Goal: Answer question/provide support: Share knowledge or assist other users

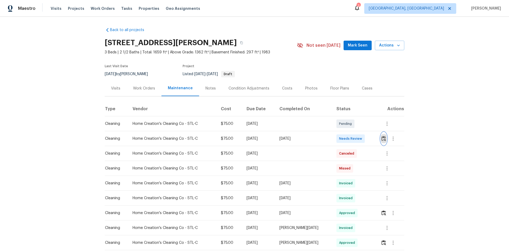
click at [382, 137] on img "button" at bounding box center [384, 138] width 5 height 5
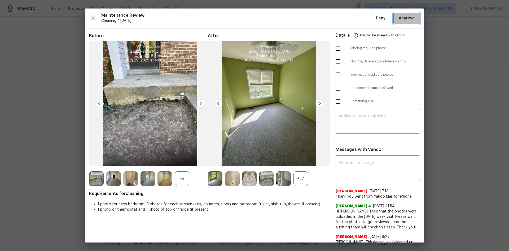
click at [404, 21] on span "Approve" at bounding box center [407, 18] width 16 height 7
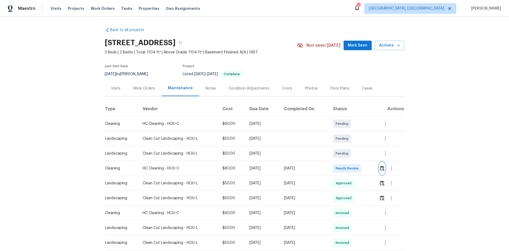
click at [362, 168] on button "button" at bounding box center [382, 168] width 6 height 13
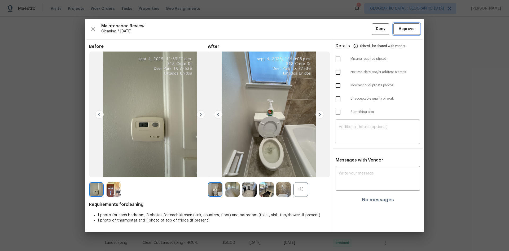
click at [362, 27] on span "Approve" at bounding box center [407, 29] width 16 height 7
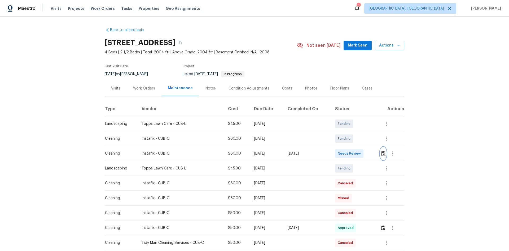
click at [362, 149] on button "button" at bounding box center [383, 153] width 6 height 13
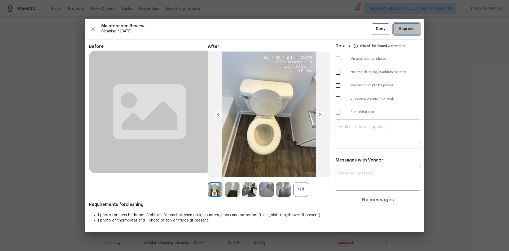
drag, startPoint x: 407, startPoint y: 28, endPoint x: 347, endPoint y: 47, distance: 63.2
click at [362, 29] on span "Approve" at bounding box center [407, 29] width 16 height 7
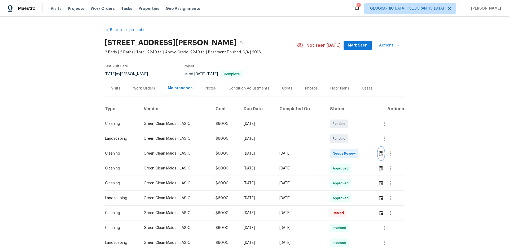
click at [362, 155] on img "button" at bounding box center [381, 153] width 5 height 5
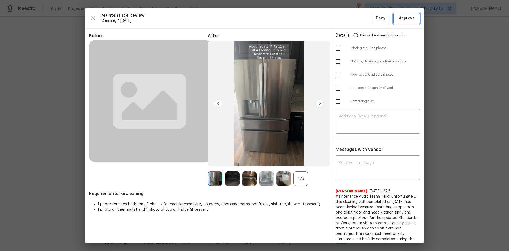
click at [362, 21] on span "Approve" at bounding box center [407, 18] width 16 height 7
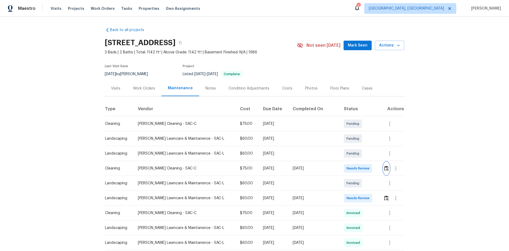
click at [362, 167] on img "button" at bounding box center [386, 167] width 5 height 5
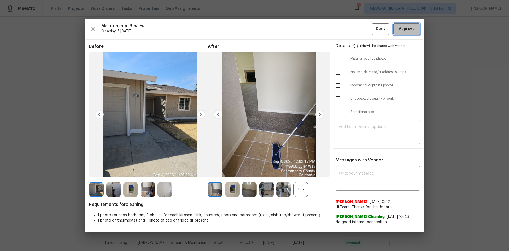
click at [362, 30] on span "Approve" at bounding box center [407, 29] width 18 height 7
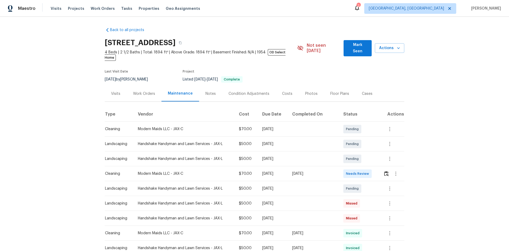
click at [362, 167] on div at bounding box center [393, 173] width 21 height 13
click at [362, 168] on img "button" at bounding box center [386, 173] width 5 height 5
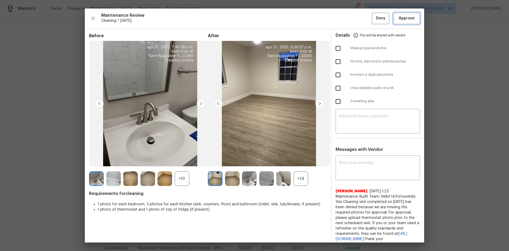
click at [362, 17] on span "Approve" at bounding box center [407, 18] width 16 height 7
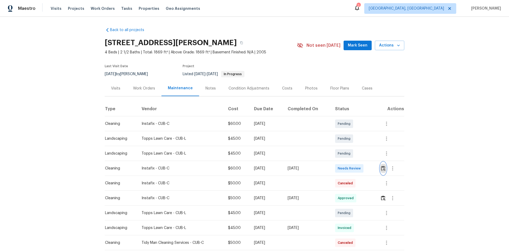
click at [384, 169] on img "button" at bounding box center [383, 167] width 5 height 5
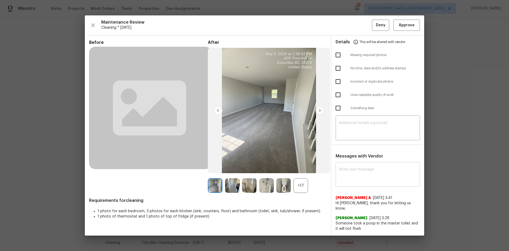
click at [353, 171] on textarea at bounding box center [378, 174] width 78 height 15
paste textarea "Maintenance Audit Team: Hello! Unfortunately, this cleaning visit completed on …"
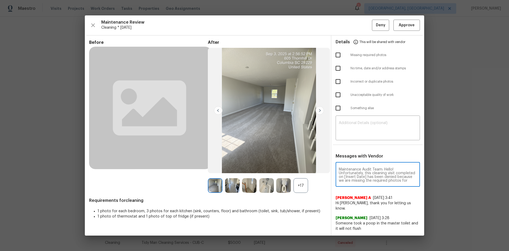
scroll to position [78, 0]
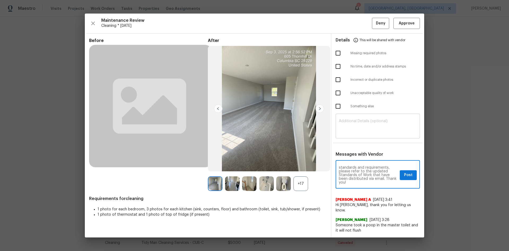
type textarea "Maintenance Audit Team: Hello! Unfortunately, this cleaning visit completed on …"
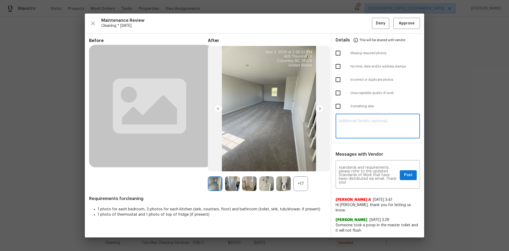
click at [369, 122] on textarea at bounding box center [378, 126] width 78 height 15
paste textarea "Maintenance Audit Team: Hello! Unfortunately, this cleaning visit completed on …"
type textarea "Maintenance Audit Team: Hello! Unfortunately, this cleaning visit completed on …"
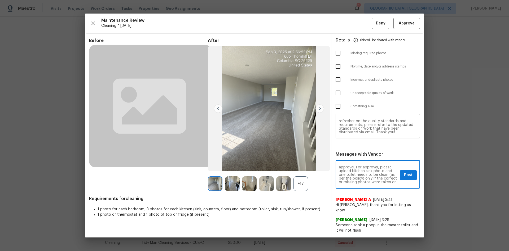
scroll to position [21, 0]
click at [408, 177] on span "Post" at bounding box center [408, 175] width 8 height 7
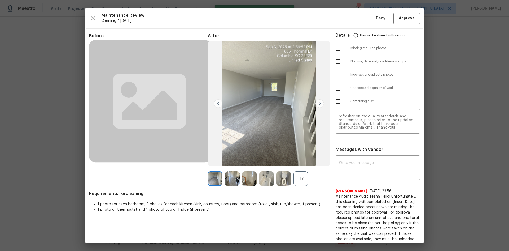
scroll to position [0, 0]
click at [339, 57] on input "checkbox" at bounding box center [338, 61] width 11 height 11
checkbox input "true"
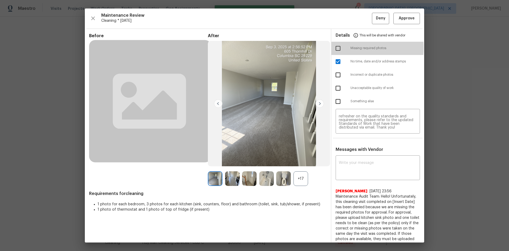
click at [335, 48] on input "checkbox" at bounding box center [338, 48] width 11 height 11
checkbox input "true"
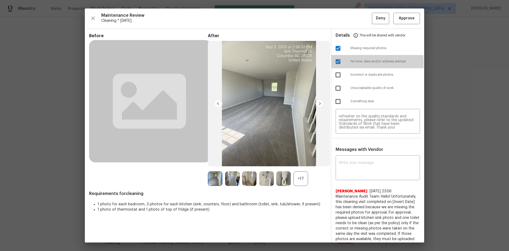
click at [335, 62] on input "checkbox" at bounding box center [338, 61] width 11 height 11
checkbox input "false"
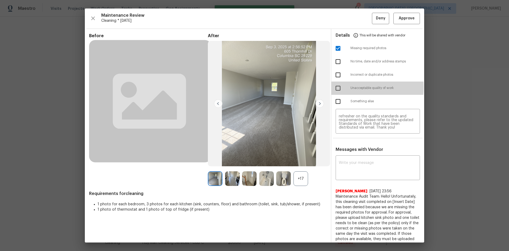
click at [338, 87] on input "checkbox" at bounding box center [338, 87] width 11 height 11
checkbox input "true"
click at [376, 18] on span "Deny" at bounding box center [381, 18] width 10 height 7
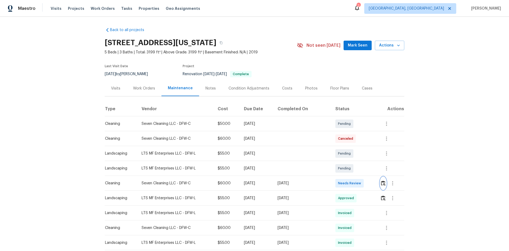
click at [383, 182] on img "button" at bounding box center [383, 182] width 5 height 5
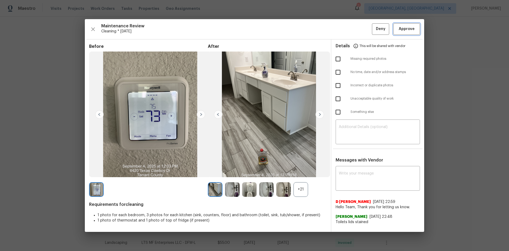
click at [407, 28] on span "Approve" at bounding box center [407, 29] width 16 height 7
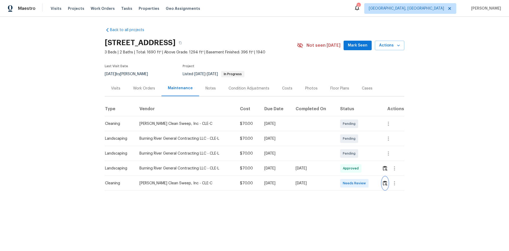
click at [362, 168] on img "button" at bounding box center [385, 182] width 5 height 5
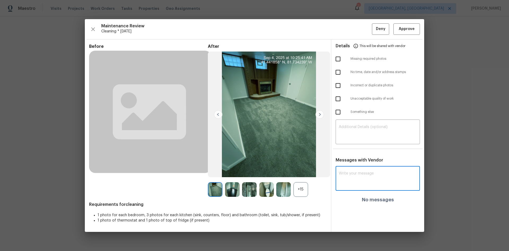
click at [362, 168] on textarea at bounding box center [378, 178] width 78 height 15
paste textarea "Maintenance Audit Team: Hello! Unfortunately, this cleaning visit completed on …"
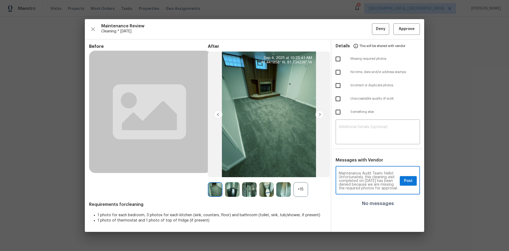
scroll to position [78, 0]
type textarea "Maintenance Audit Team: Hello! Unfortunately, this cleaning visit completed on …"
click at [362, 136] on textarea at bounding box center [378, 132] width 78 height 15
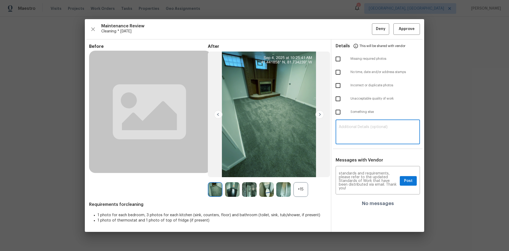
paste textarea "Maintenance Audit Team: Hello! Unfortunately, this cleaning visit completed on …"
type textarea "Maintenance Audit Team: Hello! Unfortunately, this cleaning visit completed on …"
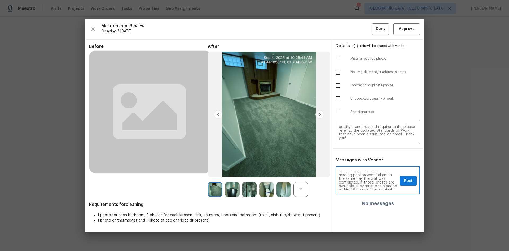
scroll to position [42, 0]
click at [362, 168] on span "Post" at bounding box center [408, 180] width 8 height 7
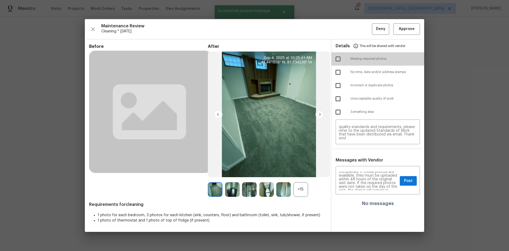
click at [339, 58] on input "checkbox" at bounding box center [338, 58] width 11 height 11
checkbox input "true"
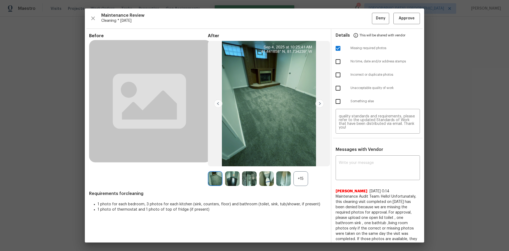
scroll to position [0, 0]
click at [362, 19] on span "Deny" at bounding box center [381, 18] width 10 height 7
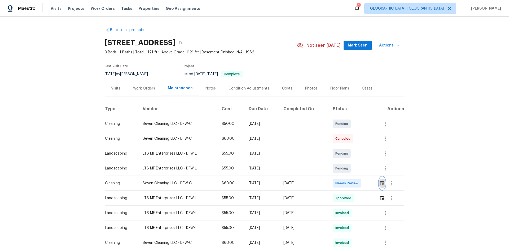
click at [362, 168] on img "button" at bounding box center [382, 182] width 5 height 5
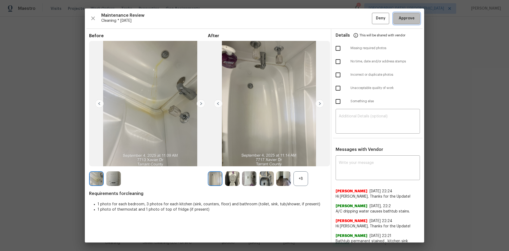
click at [362, 20] on button "Approve" at bounding box center [407, 18] width 27 height 11
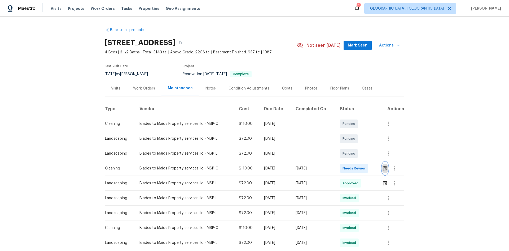
click at [362, 166] on img "button" at bounding box center [385, 167] width 5 height 5
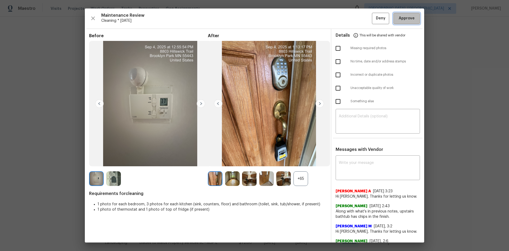
click at [362, 20] on span "Approve" at bounding box center [407, 18] width 16 height 7
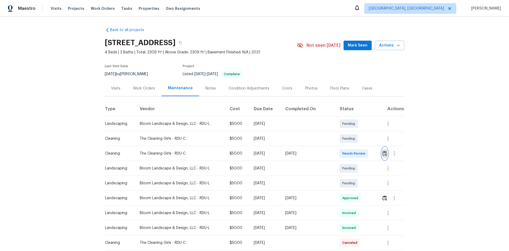
click at [362, 155] on img "button" at bounding box center [385, 153] width 5 height 5
click at [362, 155] on button "button" at bounding box center [385, 153] width 6 height 13
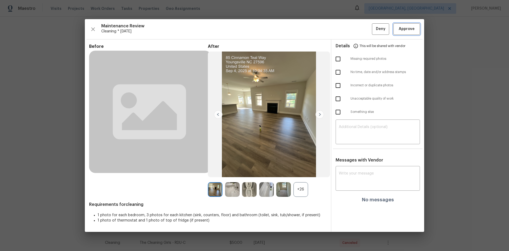
click at [362, 28] on span "Approve" at bounding box center [407, 29] width 16 height 7
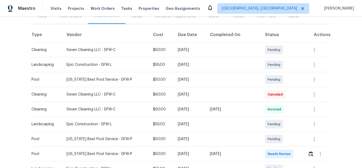
scroll to position [80, 0]
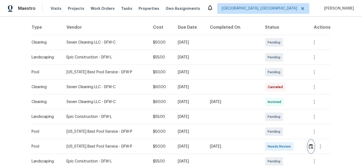
click at [309, 146] on img "button" at bounding box center [311, 146] width 5 height 5
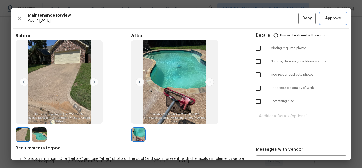
click at [332, 19] on span "Approve" at bounding box center [333, 18] width 16 height 7
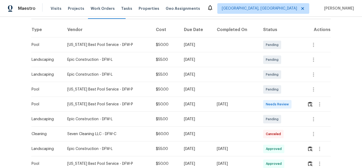
scroll to position [80, 0]
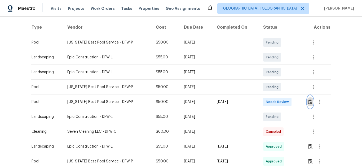
click at [308, 101] on img "button" at bounding box center [310, 101] width 5 height 5
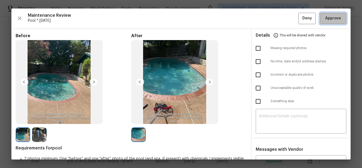
click at [330, 20] on span "Approve" at bounding box center [333, 18] width 16 height 7
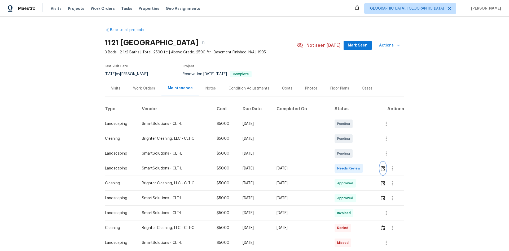
click at [362, 168] on img "button" at bounding box center [383, 167] width 5 height 5
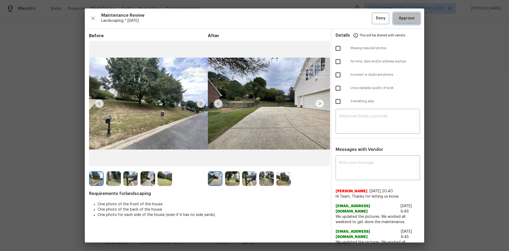
click at [362, 19] on span "Approve" at bounding box center [407, 18] width 16 height 7
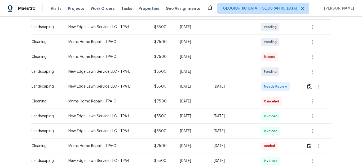
scroll to position [106, 0]
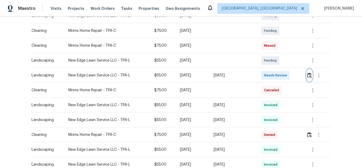
click at [309, 76] on img "button" at bounding box center [309, 75] width 5 height 5
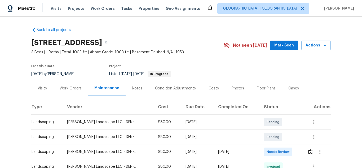
scroll to position [80, 0]
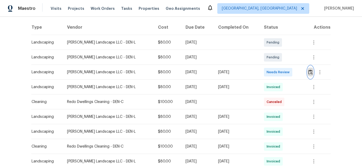
click at [308, 72] on img "button" at bounding box center [310, 71] width 5 height 5
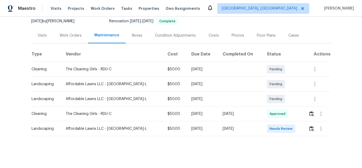
scroll to position [57, 0]
click at [309, 126] on img "button" at bounding box center [311, 128] width 5 height 5
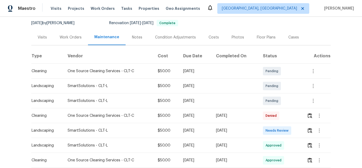
scroll to position [53, 0]
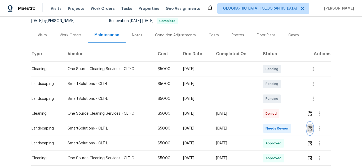
click at [307, 128] on button "button" at bounding box center [310, 128] width 6 height 13
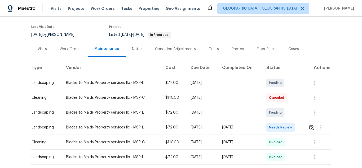
scroll to position [106, 0]
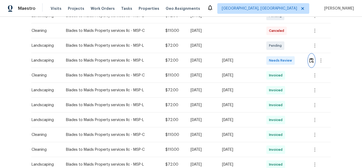
click at [312, 62] on img "button" at bounding box center [311, 60] width 5 height 5
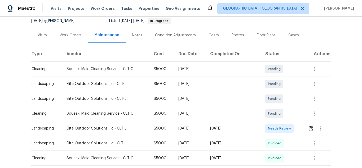
scroll to position [106, 0]
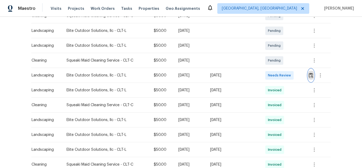
click at [309, 75] on img "button" at bounding box center [311, 75] width 5 height 5
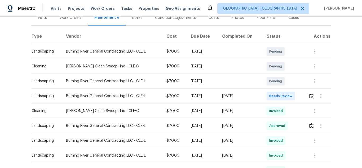
scroll to position [106, 0]
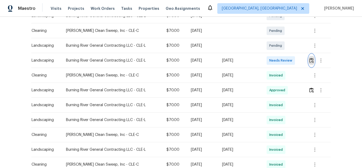
click at [310, 59] on img "button" at bounding box center [311, 60] width 5 height 5
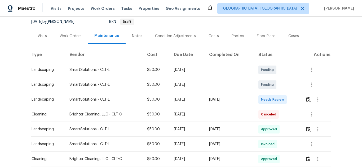
scroll to position [106, 0]
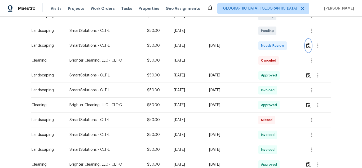
click at [308, 46] on img "button" at bounding box center [308, 45] width 5 height 5
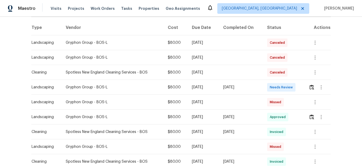
scroll to position [80, 0]
click at [310, 86] on img "button" at bounding box center [312, 86] width 5 height 5
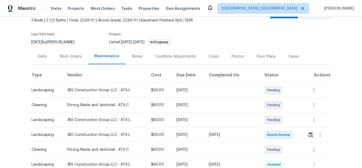
scroll to position [80, 0]
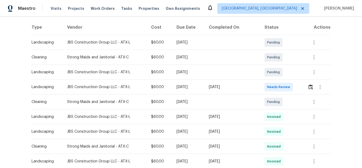
click at [306, 87] on td at bounding box center [317, 87] width 27 height 15
click at [309, 85] on img "button" at bounding box center [311, 86] width 5 height 5
